Goal: Information Seeking & Learning: Learn about a topic

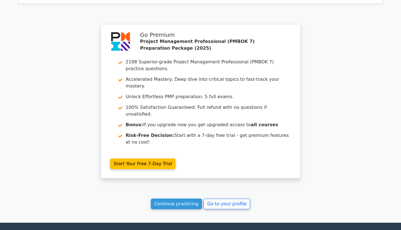
scroll to position [1060, 0]
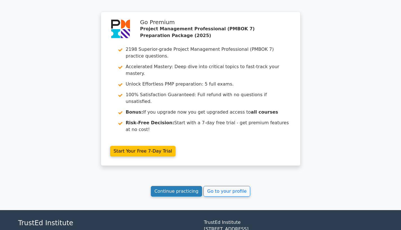
click at [184, 186] on link "Continue practicing" at bounding box center [176, 191] width 51 height 11
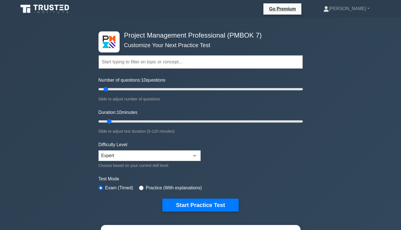
click at [139, 64] on input "text" at bounding box center [200, 61] width 204 height 13
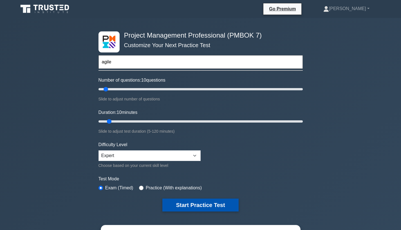
type input "agile"
click at [178, 205] on button "Start Practice Test" at bounding box center [200, 205] width 76 height 13
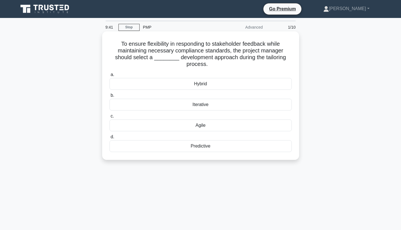
click at [204, 128] on div "Agile" at bounding box center [200, 126] width 182 height 12
click at [109, 118] on input "c. Agile" at bounding box center [109, 117] width 0 height 4
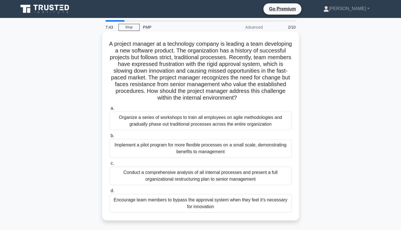
click at [173, 145] on div "Implement a pilot program for more flexible processes on a small scale, demonst…" at bounding box center [200, 148] width 182 height 19
click at [109, 138] on input "b. Implement a pilot program for more flexible processes on a small scale, demo…" at bounding box center [109, 136] width 0 height 4
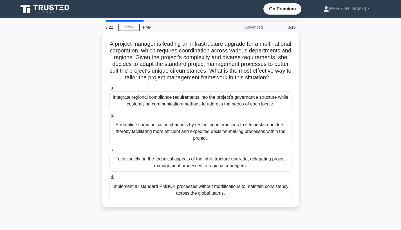
click at [190, 102] on div "Integrate regional compliance requirements into the project’s governance struct…" at bounding box center [200, 101] width 182 height 19
click at [109, 90] on input "a. Integrate regional compliance requirements into the project’s governance str…" at bounding box center [109, 89] width 0 height 4
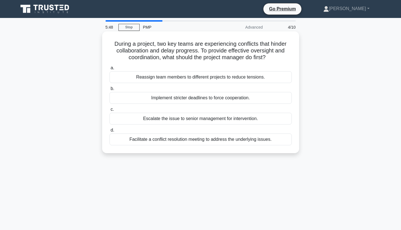
click at [185, 141] on div "Facilitate a conflict resolution meeting to address the underlying issues." at bounding box center [200, 140] width 182 height 12
click at [109, 132] on input "d. Facilitate a conflict resolution meeting to address the underlying issues." at bounding box center [109, 131] width 0 height 4
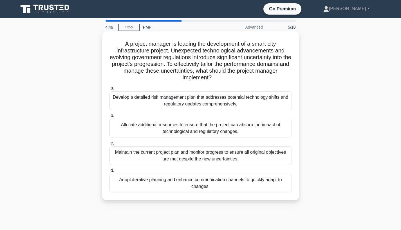
click at [180, 179] on div "Adopt iterative planning and enhance communication channels to quickly adapt to…" at bounding box center [200, 183] width 182 height 19
click at [109, 173] on input "d. Adopt iterative planning and enhance communication channels to quickly adapt…" at bounding box center [109, 171] width 0 height 4
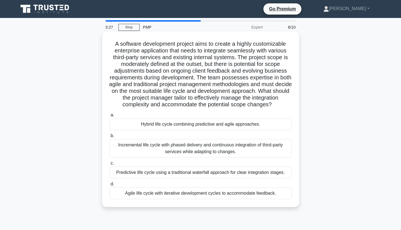
click at [147, 193] on div "Agile life cycle with iterative development cycles to accommodate feedback." at bounding box center [200, 194] width 182 height 12
click at [109, 186] on input "d. Agile life cycle with iterative development cycles to accommodate feedback." at bounding box center [109, 185] width 0 height 4
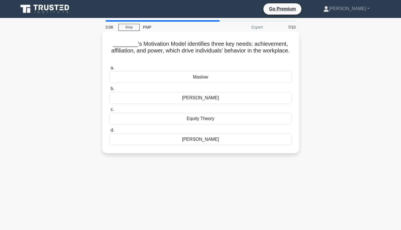
click at [200, 82] on div "Maslow" at bounding box center [200, 77] width 182 height 12
click at [109, 70] on input "a. Maslow" at bounding box center [109, 68] width 0 height 4
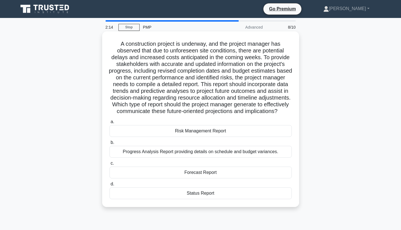
click at [189, 193] on div "Status Report" at bounding box center [200, 194] width 182 height 12
click at [109, 186] on input "d. Status Report" at bounding box center [109, 185] width 0 height 4
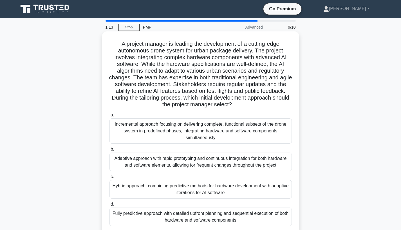
click at [177, 158] on div "Adaptive approach with rapid prototyping and continuous integration for both ha…" at bounding box center [200, 162] width 182 height 19
click at [109, 151] on input "b. Adaptive approach with rapid prototyping and continuous integration for both…" at bounding box center [109, 150] width 0 height 4
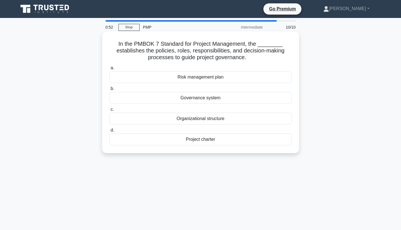
click at [199, 140] on div "Project charter" at bounding box center [200, 140] width 182 height 12
click at [109, 132] on input "d. Project charter" at bounding box center [109, 131] width 0 height 4
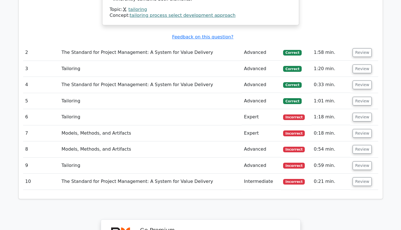
scroll to position [644, 0]
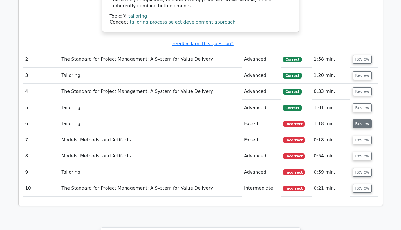
click at [356, 120] on button "Review" at bounding box center [361, 124] width 19 height 9
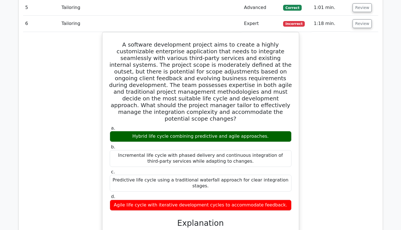
scroll to position [706, 0]
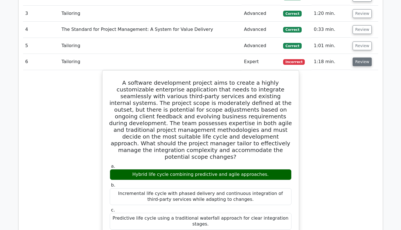
click at [358, 58] on button "Review" at bounding box center [361, 62] width 19 height 9
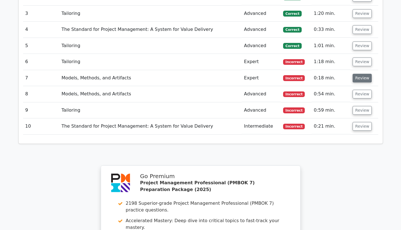
click at [357, 74] on button "Review" at bounding box center [361, 78] width 19 height 9
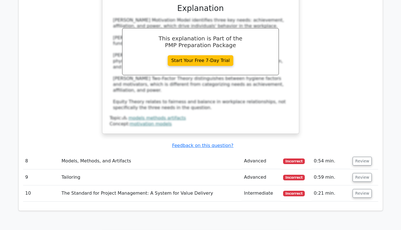
scroll to position [911, 0]
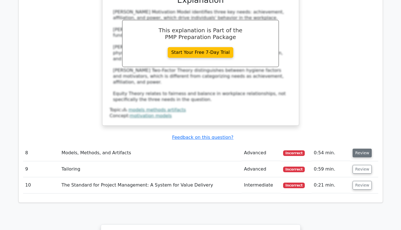
click at [358, 149] on button "Review" at bounding box center [361, 153] width 19 height 9
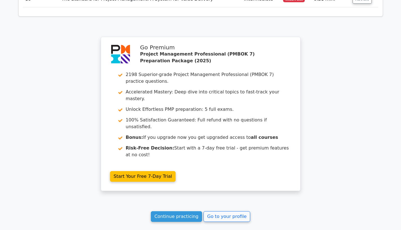
scroll to position [1398, 0]
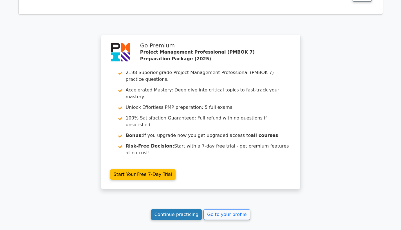
click at [169, 210] on link "Continue practicing" at bounding box center [176, 215] width 51 height 11
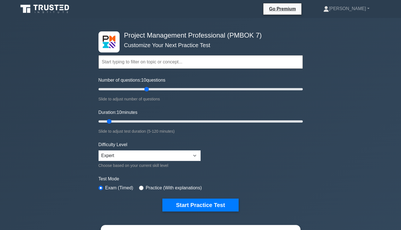
click at [148, 90] on input "Number of questions: 10 questions" at bounding box center [200, 89] width 204 height 7
click at [141, 90] on input "Number of questions: 50 questions" at bounding box center [200, 89] width 204 height 7
click at [135, 89] on input "Number of questions: 45 questions" at bounding box center [200, 89] width 204 height 7
type input "30"
click at [124, 89] on input "Number of questions: 40 questions" at bounding box center [200, 89] width 204 height 7
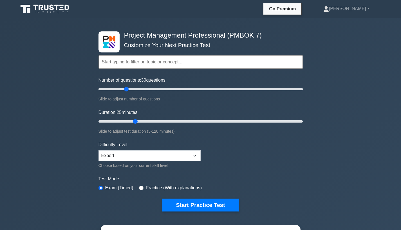
click at [139, 122] on input "Duration: 25 minutes" at bounding box center [200, 121] width 204 height 7
click at [132, 122] on input "Duration: 25 minutes" at bounding box center [200, 121] width 204 height 7
click at [132, 121] on input "Duration: 25 minutes" at bounding box center [200, 121] width 204 height 7
drag, startPoint x: 136, startPoint y: 122, endPoint x: 132, endPoint y: 122, distance: 4.5
click at [132, 122] on input "Duration: 25 minutes" at bounding box center [200, 121] width 204 height 7
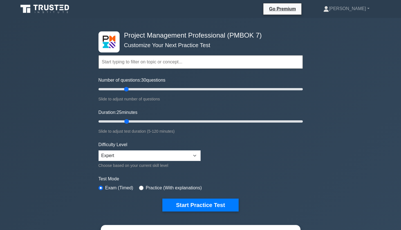
click at [130, 122] on input "Duration: 25 minutes" at bounding box center [200, 121] width 204 height 7
click at [124, 121] on input "Duration: 20 minutes" at bounding box center [200, 121] width 204 height 7
type input "15"
click at [122, 121] on input "Duration: 15 minutes" at bounding box center [200, 121] width 204 height 7
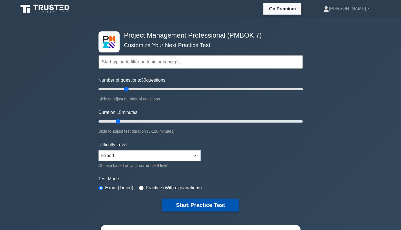
click at [187, 203] on button "Start Practice Test" at bounding box center [200, 205] width 76 height 13
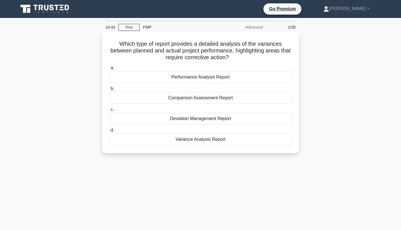
click at [194, 142] on div "Variance Analysis Report" at bounding box center [200, 140] width 182 height 12
click at [109, 132] on input "d. Variance Analysis Report" at bounding box center [109, 131] width 0 height 4
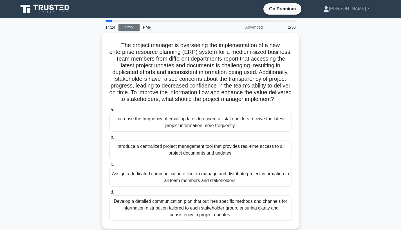
click at [132, 28] on link "Stop" at bounding box center [128, 27] width 21 height 7
